Goal: Task Accomplishment & Management: Manage account settings

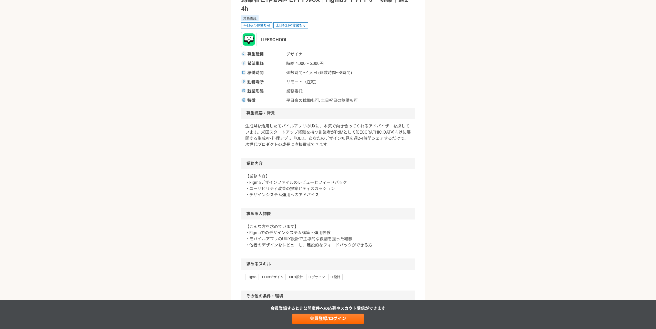
scroll to position [190, 0]
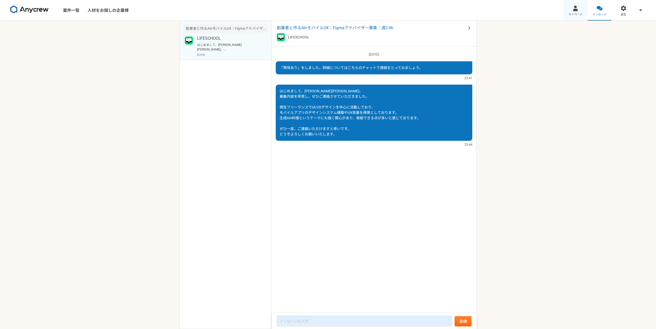
click at [578, 11] on div at bounding box center [575, 8] width 6 height 6
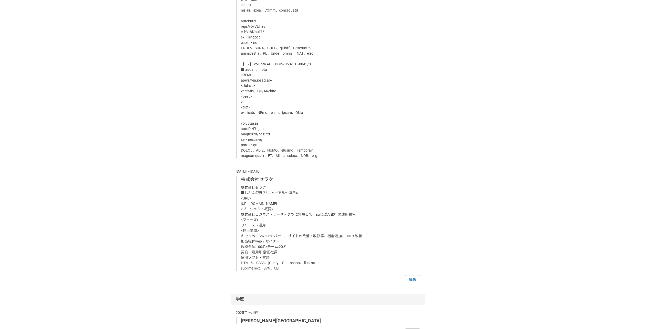
scroll to position [957, 0]
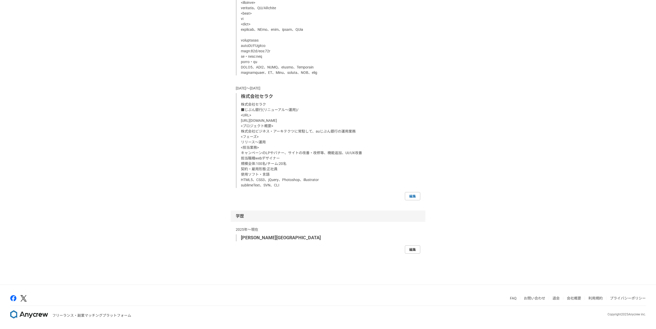
click at [408, 249] on link "編集" at bounding box center [412, 249] width 15 height 8
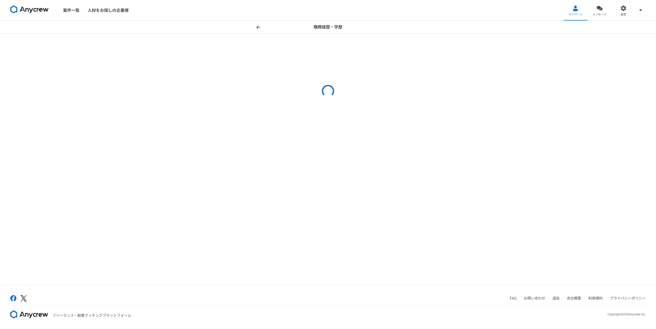
select select "2024"
select select "2021"
select select "2023"
select select "2018"
select select "2022"
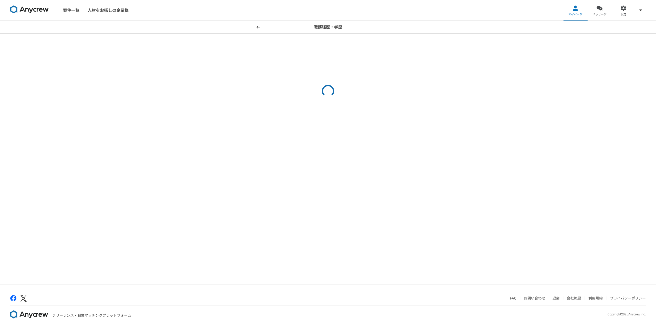
select select "2015"
select select "2018"
select select "2013"
select select "2015"
select select
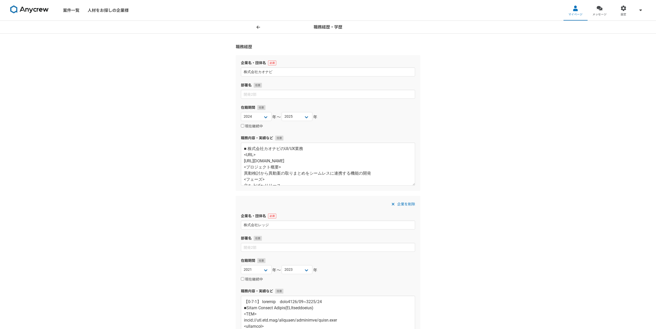
scroll to position [701, 0]
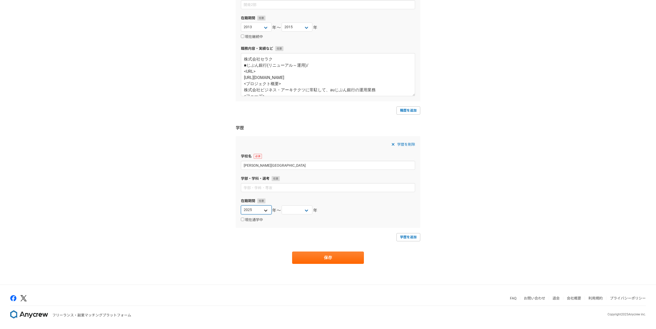
click at [257, 212] on select "[DATE] [DATE] [DATE] [DATE] [DATE] [DATE] [DATE] [DATE] [DATE] [DATE] [DATE] [D…" at bounding box center [256, 209] width 31 height 9
click at [415, 110] on link "職歴を追加" at bounding box center [408, 110] width 24 height 8
select select
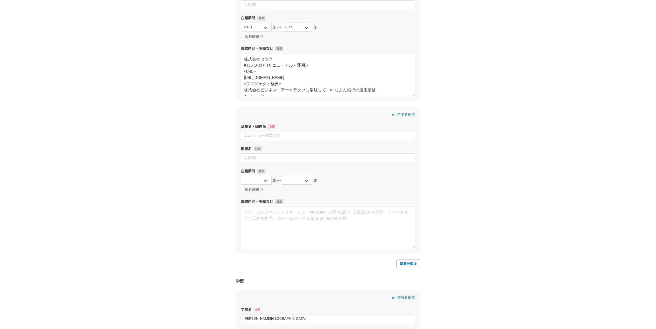
click at [281, 134] on input at bounding box center [328, 135] width 174 height 9
type input "株式会社ハンチス"
click at [284, 223] on textarea at bounding box center [328, 227] width 174 height 43
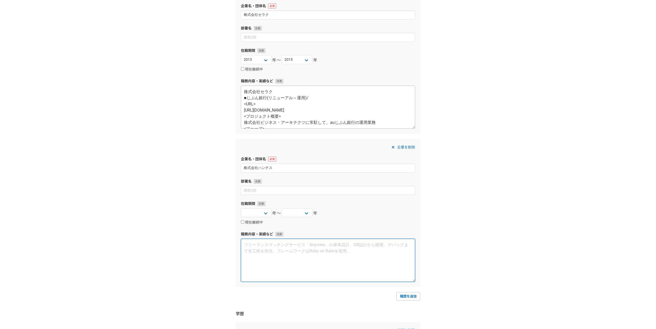
scroll to position [668, 0]
paste textarea "<URL> [URL][DOMAIN_NAME] <プロジェクト概要> 定額でデザインアシスタントを利用できるサービス <フェーズ> 立ち上げ〜運営 <URL…"
click at [305, 269] on textarea "<URL> [URL][DOMAIN_NAME] <プロジェクト概要> 定額でデザインアシスタントを利用できるサービス <フェーズ> 立ち上げ〜運営 <URL…" at bounding box center [328, 260] width 174 height 43
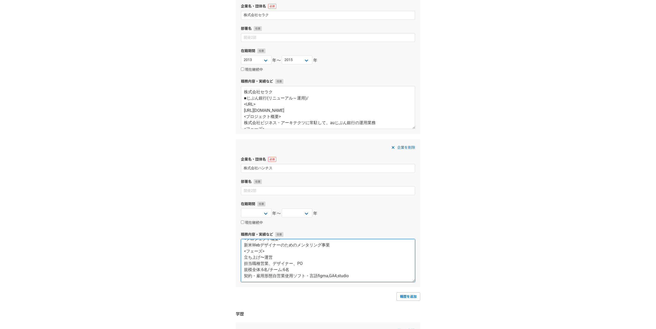
click at [274, 276] on textarea "<URL> [URL][DOMAIN_NAME] <プロジェクト概要> 定額でデザインアシスタントを利用できるサービス <フェーズ> 立ち上げ〜運営 <URL…" at bounding box center [328, 260] width 174 height 43
click at [286, 275] on textarea "<URL> [URL][DOMAIN_NAME] <プロジェクト概要> 定額でデザインアシスタントを利用できるサービス <フェーズ> 立ち上げ〜運営 <URL…" at bounding box center [328, 260] width 174 height 43
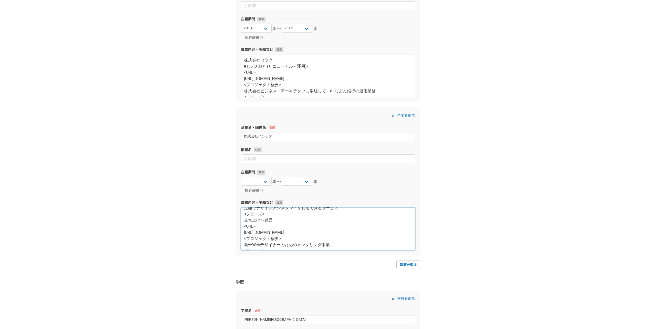
scroll to position [29, 0]
click at [284, 217] on textarea "<URL> [URL][DOMAIN_NAME] <プロジェクト概要> 定額でデザインアシスタントを利用できるサービス <フェーズ> 立ち上げ〜運営 <URL…" at bounding box center [328, 228] width 174 height 43
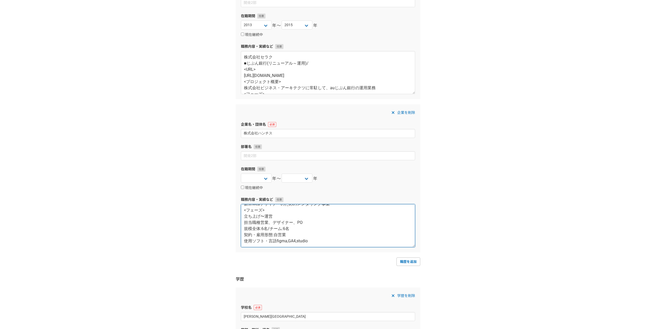
scroll to position [65, 0]
click at [304, 228] on textarea "<URL> [URL][DOMAIN_NAME] <プロジェクト概要> 定額でデザインアシスタントを利用できるサービス <フェーズ> 立ち上げ〜運営 <URL…" at bounding box center [328, 225] width 174 height 43
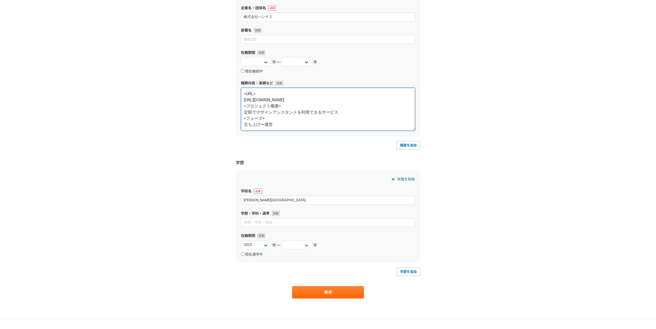
scroll to position [854, 0]
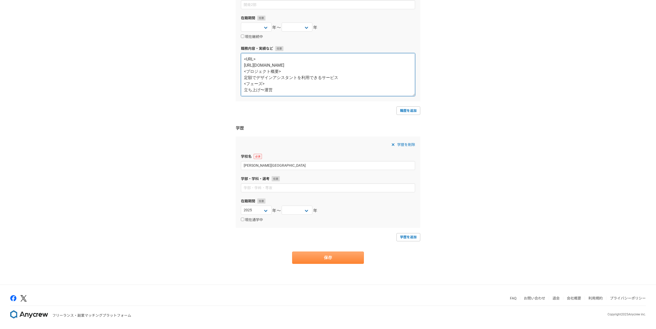
type textarea "<URL> [URL][DOMAIN_NAME] <プロジェクト概要> 定額でデザインアシスタントを利用できるサービス <フェーズ> 立ち上げ〜運営 <URL…"
click at [307, 260] on button "保存" at bounding box center [328, 257] width 72 height 12
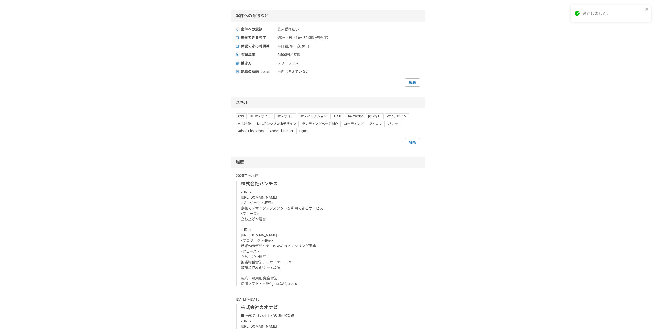
scroll to position [238, 0]
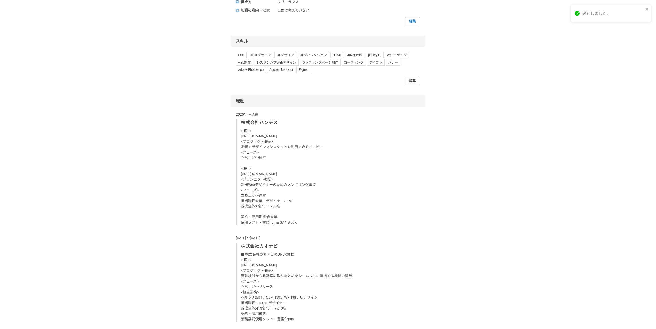
click at [414, 82] on link "編集" at bounding box center [412, 81] width 15 height 8
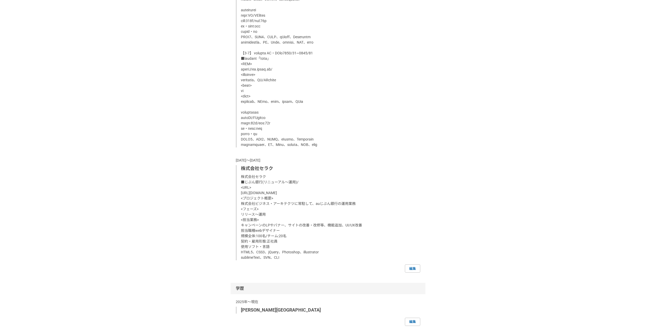
scroll to position [1080, 0]
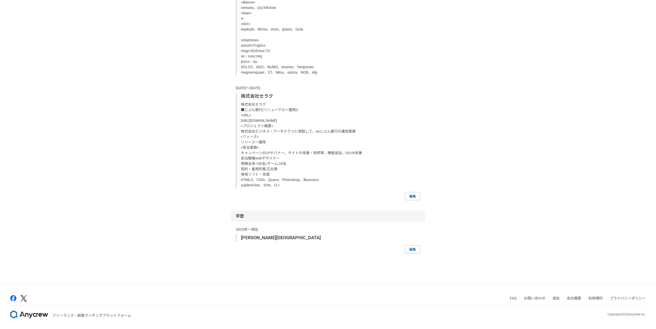
click at [410, 196] on link "編集" at bounding box center [412, 196] width 15 height 8
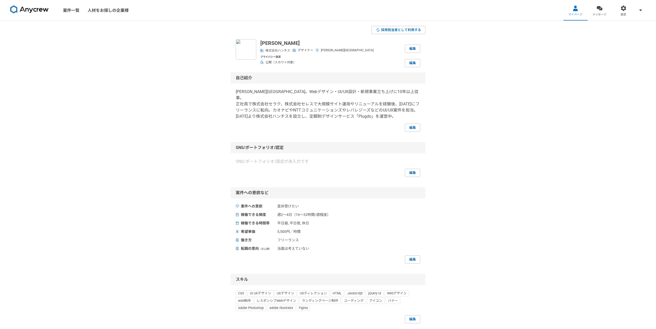
select select
select select "2024"
select select "2021"
select select "2023"
select select "2018"
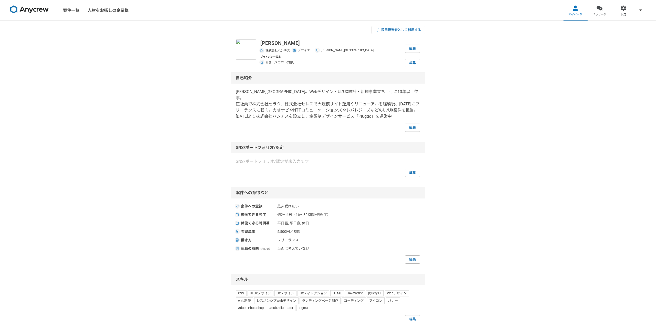
select select "2022"
select select "2015"
select select "2018"
select select "2013"
select select "2015"
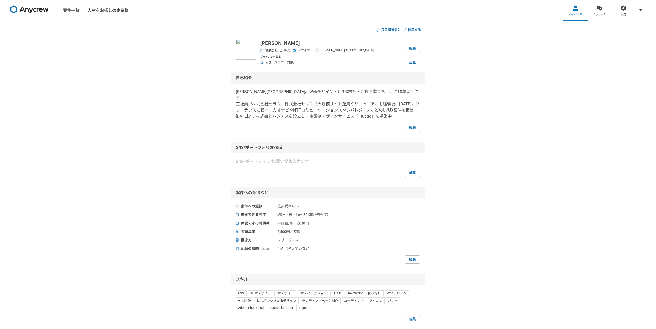
select select
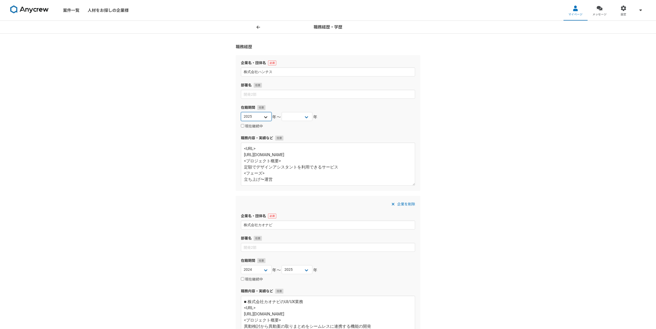
click at [252, 113] on select "[DATE] [DATE] [DATE] [DATE] [DATE] [DATE] [DATE] [DATE] [DATE] [DATE] [DATE] [D…" at bounding box center [256, 116] width 31 height 9
select select "2024"
click at [241, 112] on select "[DATE] [DATE] [DATE] [DATE] [DATE] [DATE] [DATE] [DATE] [DATE] [DATE] [DATE] [D…" at bounding box center [256, 116] width 31 height 9
click at [244, 124] on label "現在継続中" at bounding box center [252, 126] width 22 height 5
click at [244, 124] on input "現在継続中" at bounding box center [242, 125] width 3 height 3
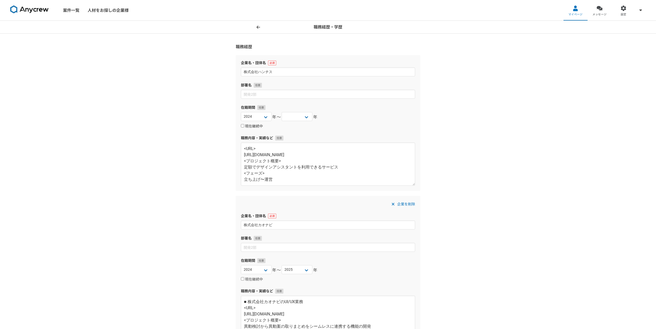
checkbox input "true"
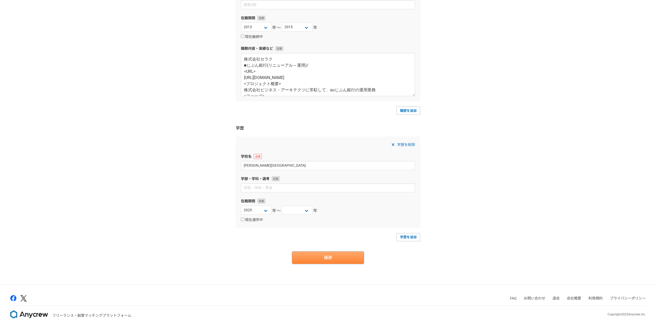
click at [324, 252] on button "保存" at bounding box center [328, 257] width 72 height 12
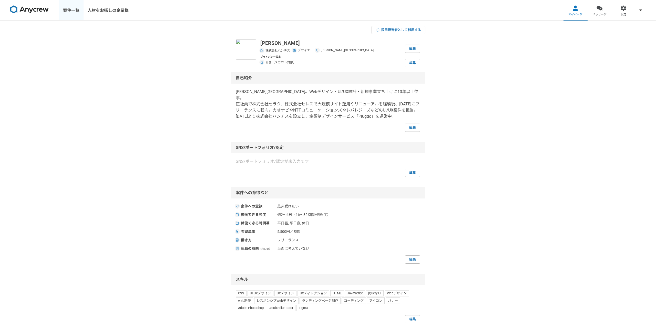
click at [65, 10] on link "案件一覧" at bounding box center [71, 10] width 25 height 20
